Goal: Task Accomplishment & Management: Manage account settings

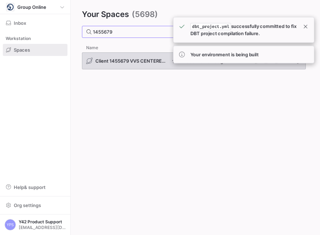
type input "1455679"
click at [135, 60] on span "Client 1455679 VVS CENTERET ApS" at bounding box center [132, 61] width 73 height 6
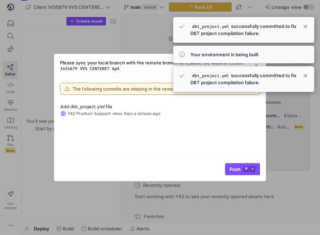
click at [40, 192] on div at bounding box center [160, 117] width 320 height 235
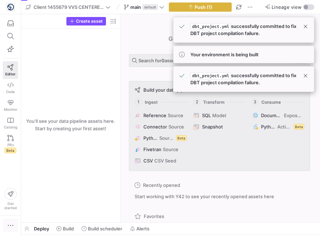
click at [11, 225] on icon "button" at bounding box center [10, 225] width 7 height 7
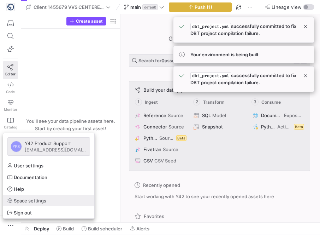
click at [28, 201] on span "Space settings" at bounding box center [30, 201] width 33 height 6
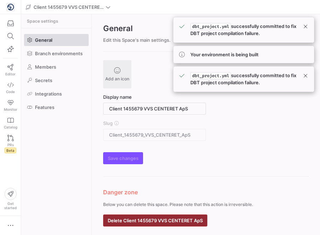
click at [160, 217] on span "button" at bounding box center [156, 220] width 104 height 11
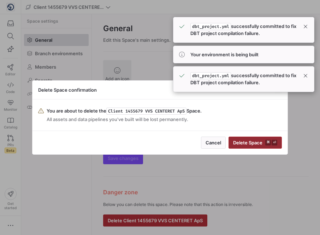
click at [249, 144] on span "Delete Space ⌘ ⏎" at bounding box center [255, 143] width 44 height 6
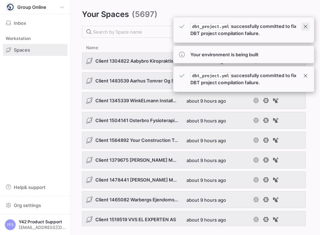
click at [306, 27] on span at bounding box center [306, 26] width 8 height 8
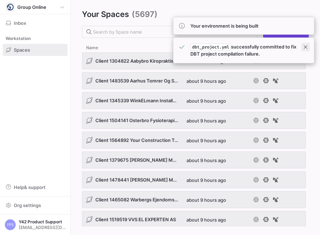
click at [305, 48] on span at bounding box center [306, 47] width 8 height 8
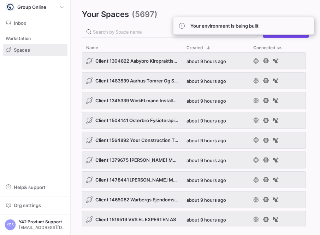
click at [277, 5] on span at bounding box center [275, 3] width 4 height 4
